Goal: Check status: Check status

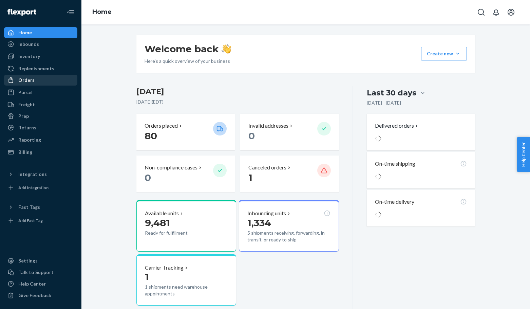
click at [27, 81] on div "Orders" at bounding box center [26, 80] width 16 height 7
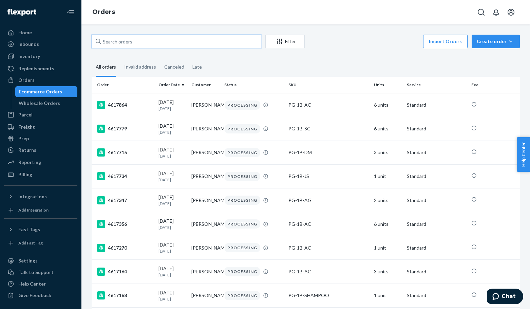
click at [150, 41] on input "text" at bounding box center [177, 42] width 170 height 14
paste input "4613480"
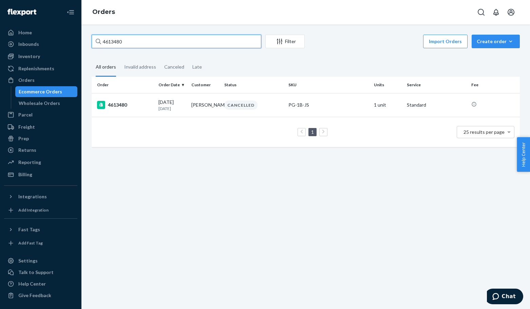
type input "4613480"
click at [217, 103] on td "[PERSON_NAME]" at bounding box center [205, 105] width 33 height 24
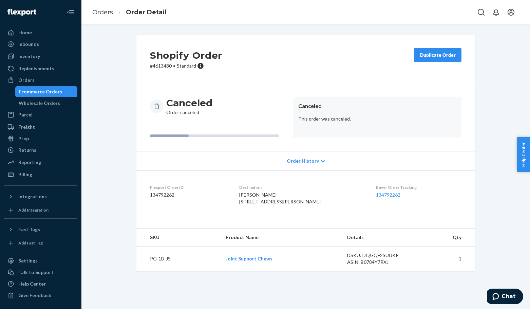
click at [305, 164] on span "Order History" at bounding box center [303, 160] width 32 height 7
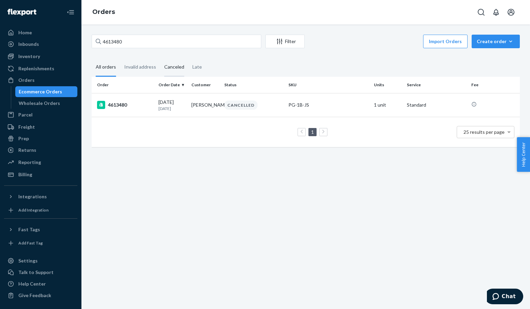
click at [168, 70] on div "Canceled" at bounding box center [174, 67] width 20 height 19
click at [160, 58] on input "Canceled" at bounding box center [160, 58] width 0 height 0
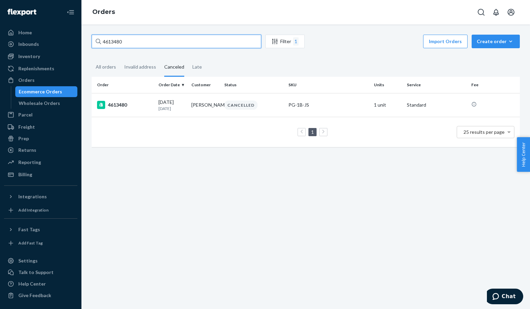
drag, startPoint x: 132, startPoint y: 44, endPoint x: 89, endPoint y: 42, distance: 43.2
click at [82, 41] on div "4613480 Filter 1 Import Orders Create order Ecommerce order Removal order All o…" at bounding box center [305, 166] width 448 height 284
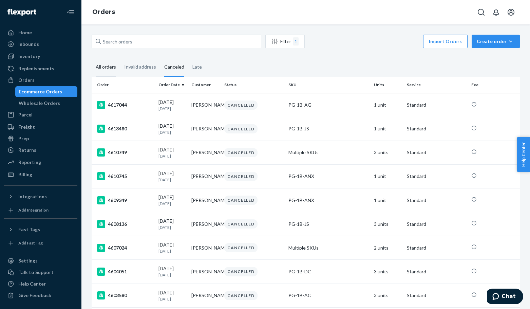
click at [104, 67] on div "All orders" at bounding box center [106, 67] width 20 height 19
click at [92, 58] on input "All orders" at bounding box center [92, 58] width 0 height 0
click at [510, 12] on icon "Open account menu" at bounding box center [510, 12] width 7 height 7
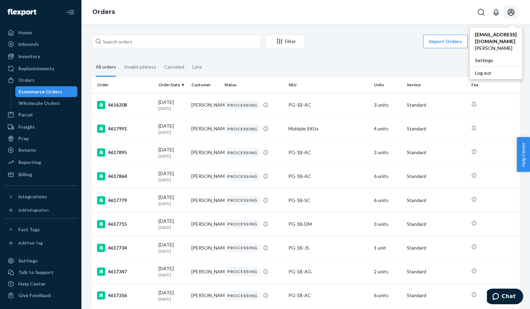
drag, startPoint x: 484, startPoint y: 62, endPoint x: 459, endPoint y: 78, distance: 29.4
click at [484, 66] on div "Log out" at bounding box center [494, 72] width 51 height 13
